Goal: Find specific page/section: Find specific page/section

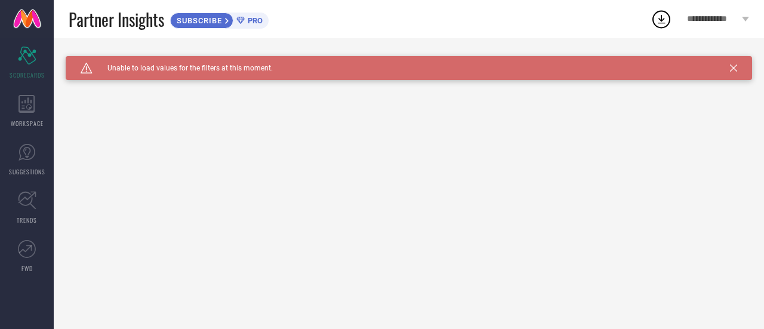
click at [731, 65] on icon at bounding box center [733, 67] width 7 height 7
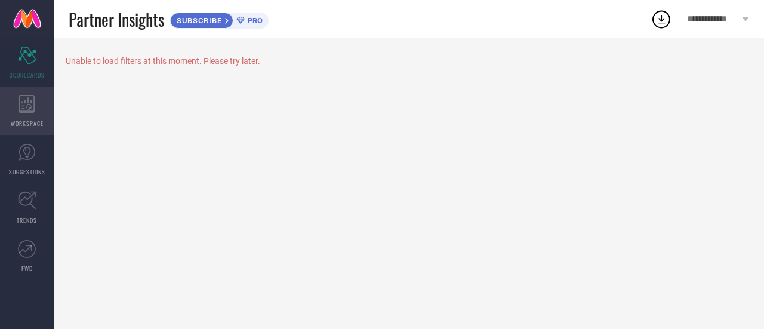
click at [22, 106] on icon at bounding box center [27, 104] width 16 height 18
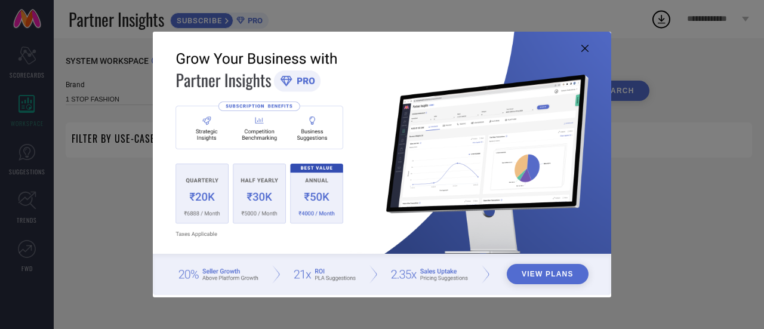
type input "1 STOP FASHION"
type input "All"
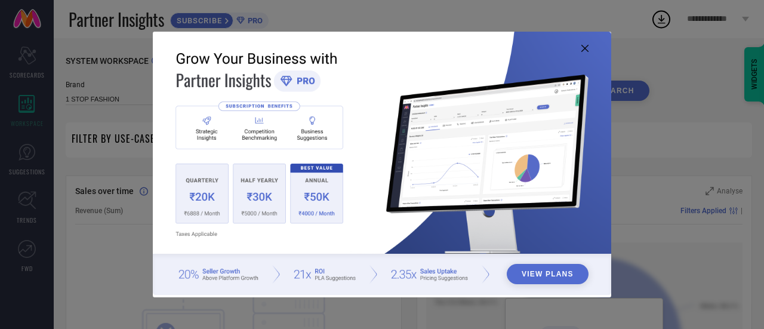
click at [586, 45] on icon at bounding box center [584, 48] width 7 height 7
